Goal: Information Seeking & Learning: Check status

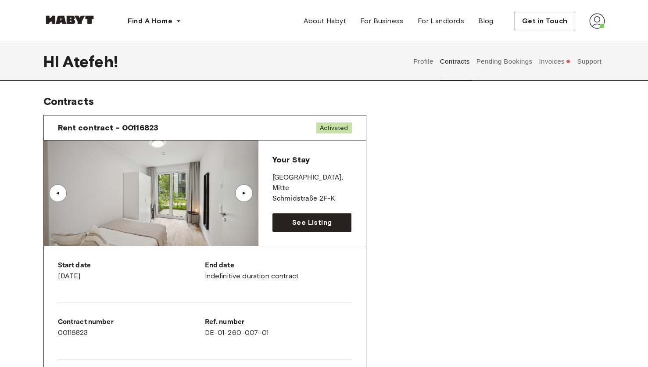
click at [581, 61] on button "Support" at bounding box center [589, 61] width 27 height 39
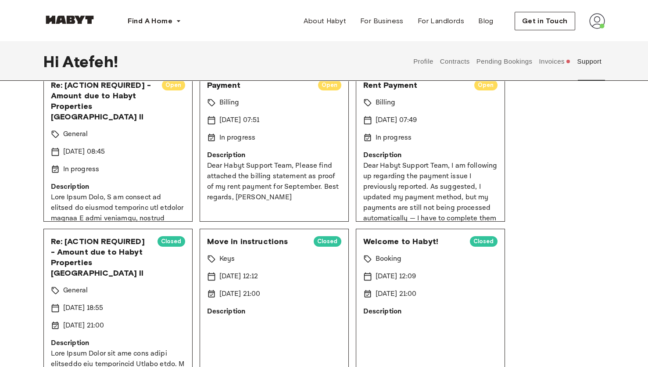
click at [256, 164] on p "Dear Habyt Support Team, Please find attached the billing statement as proof of…" at bounding box center [274, 181] width 134 height 42
click at [254, 178] on p "Dear Habyt Support Team, Please find attached the billing statement as proof of…" at bounding box center [274, 181] width 134 height 42
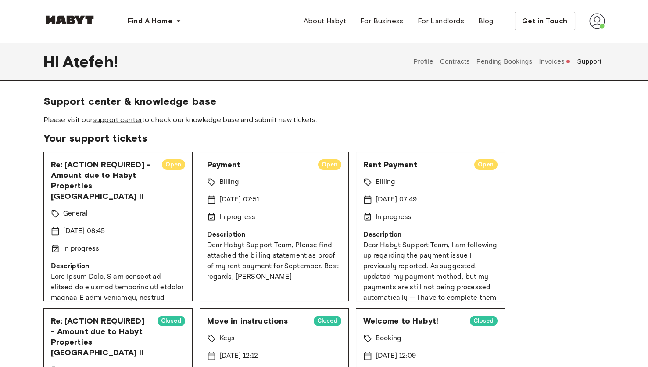
click at [260, 227] on div "Payment Open Billing [DATE] 07:51 In progress Description Dear Habyt Support Te…" at bounding box center [273, 226] width 149 height 149
click at [242, 219] on p "In progress" at bounding box center [237, 217] width 36 height 11
click at [226, 203] on p "[DATE] 07:51" at bounding box center [239, 199] width 40 height 11
click at [239, 231] on p "Description" at bounding box center [274, 234] width 134 height 11
click at [296, 230] on p "Description" at bounding box center [274, 234] width 134 height 11
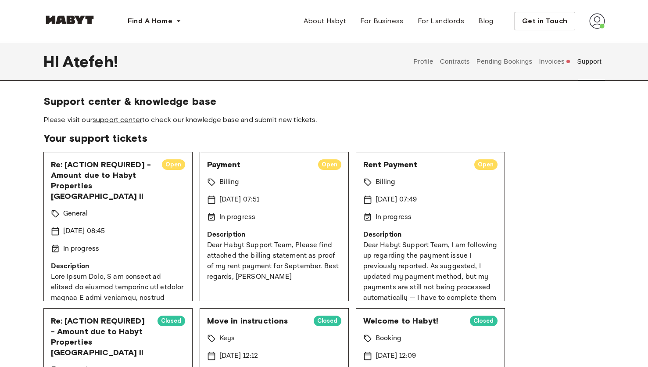
click at [405, 220] on p "In progress" at bounding box center [393, 217] width 36 height 11
click at [287, 213] on div "In progress" at bounding box center [274, 217] width 134 height 11
click at [325, 161] on span "Open" at bounding box center [329, 164] width 23 height 9
click at [324, 165] on span "Open" at bounding box center [329, 164] width 23 height 9
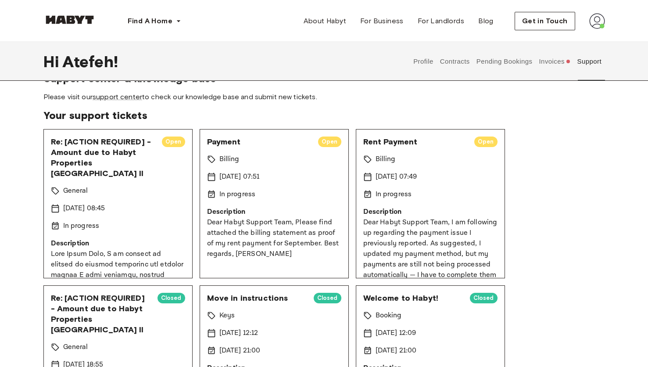
scroll to position [39, 0]
